Goal: Transaction & Acquisition: Download file/media

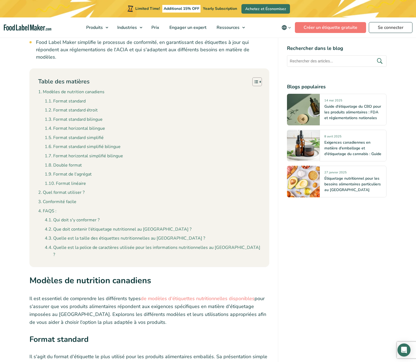
scroll to position [477, 0]
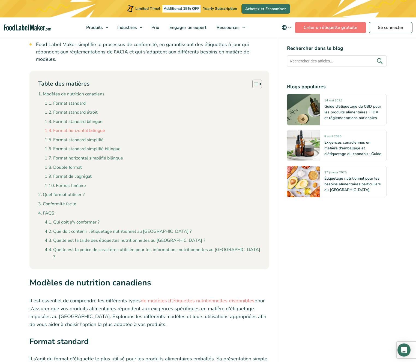
click at [87, 127] on link "Format horizontal bilingue" at bounding box center [75, 130] width 60 height 7
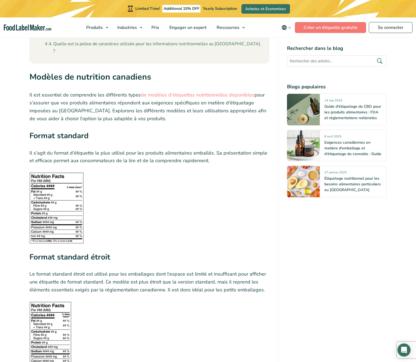
scroll to position [682, 0]
click at [54, 197] on img at bounding box center [56, 208] width 54 height 71
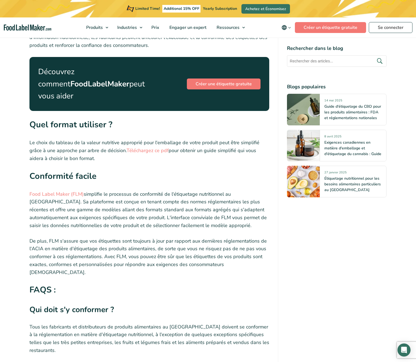
scroll to position [1916, 0]
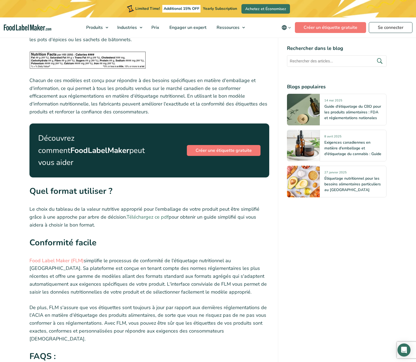
click at [147, 214] on link "Téléchargez ce pdf" at bounding box center [148, 217] width 42 height 7
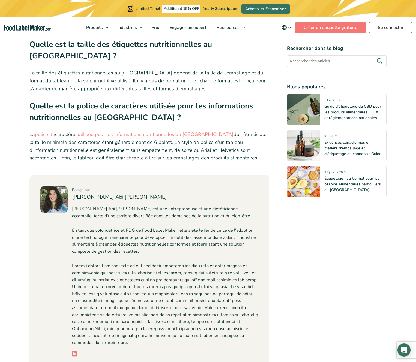
scroll to position [2691, 0]
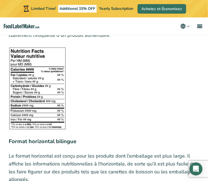
scroll to position [1088, 0]
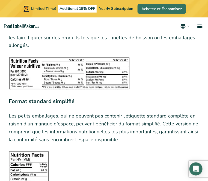
scroll to position [1225, 0]
